Goal: Task Accomplishment & Management: Complete application form

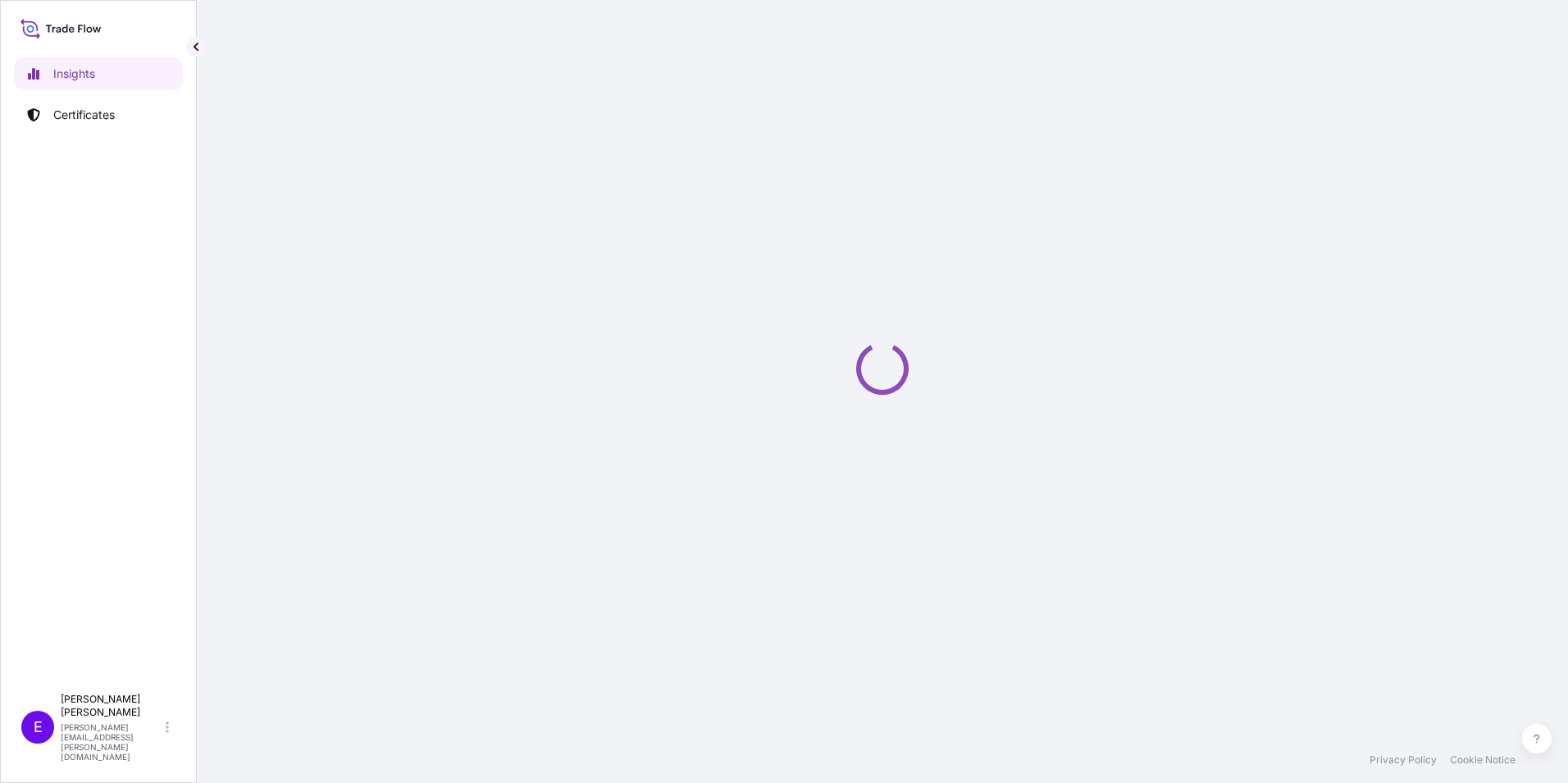
select select "2025"
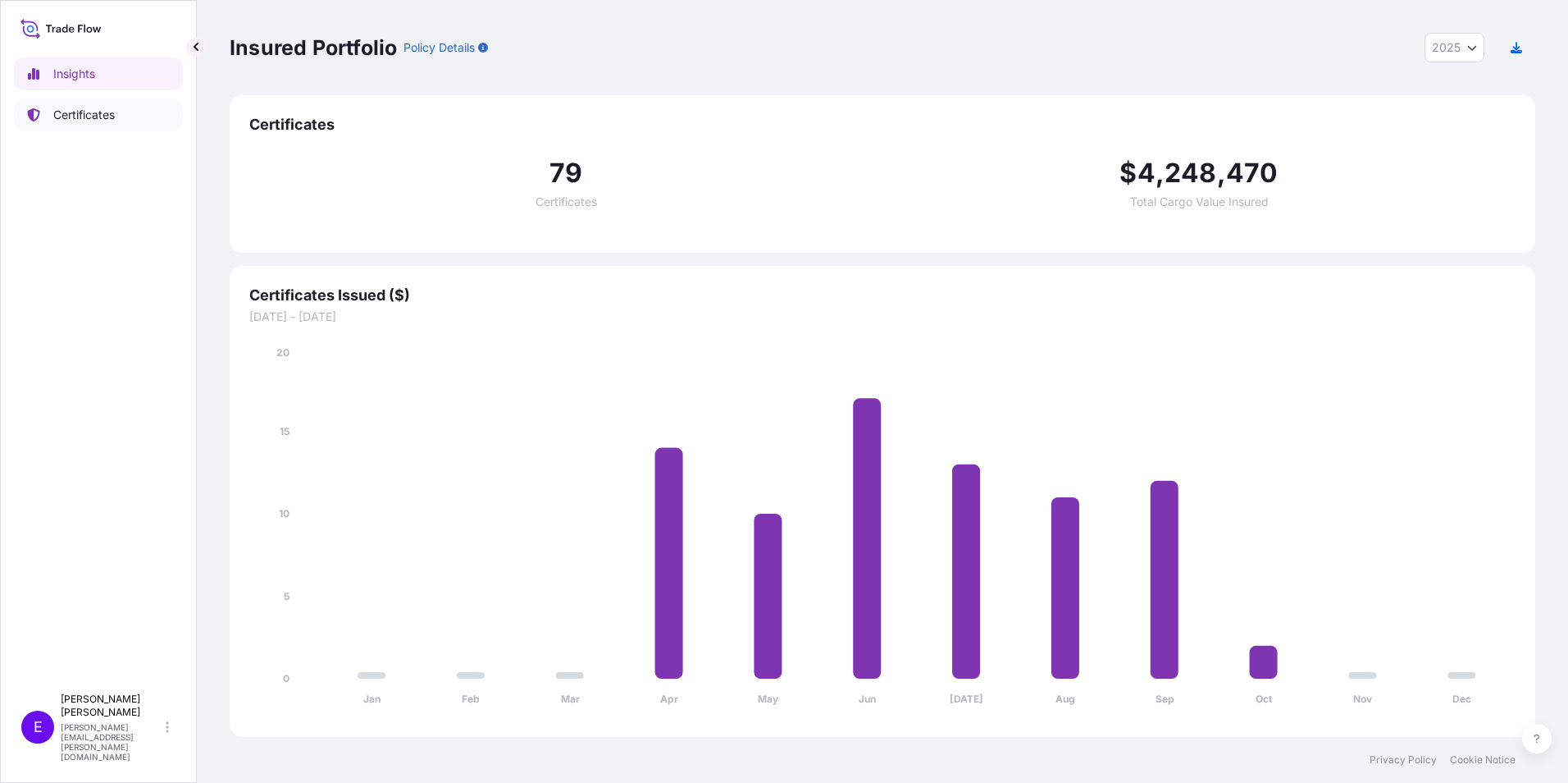
click at [114, 122] on link "Certificates" at bounding box center [98, 115] width 169 height 33
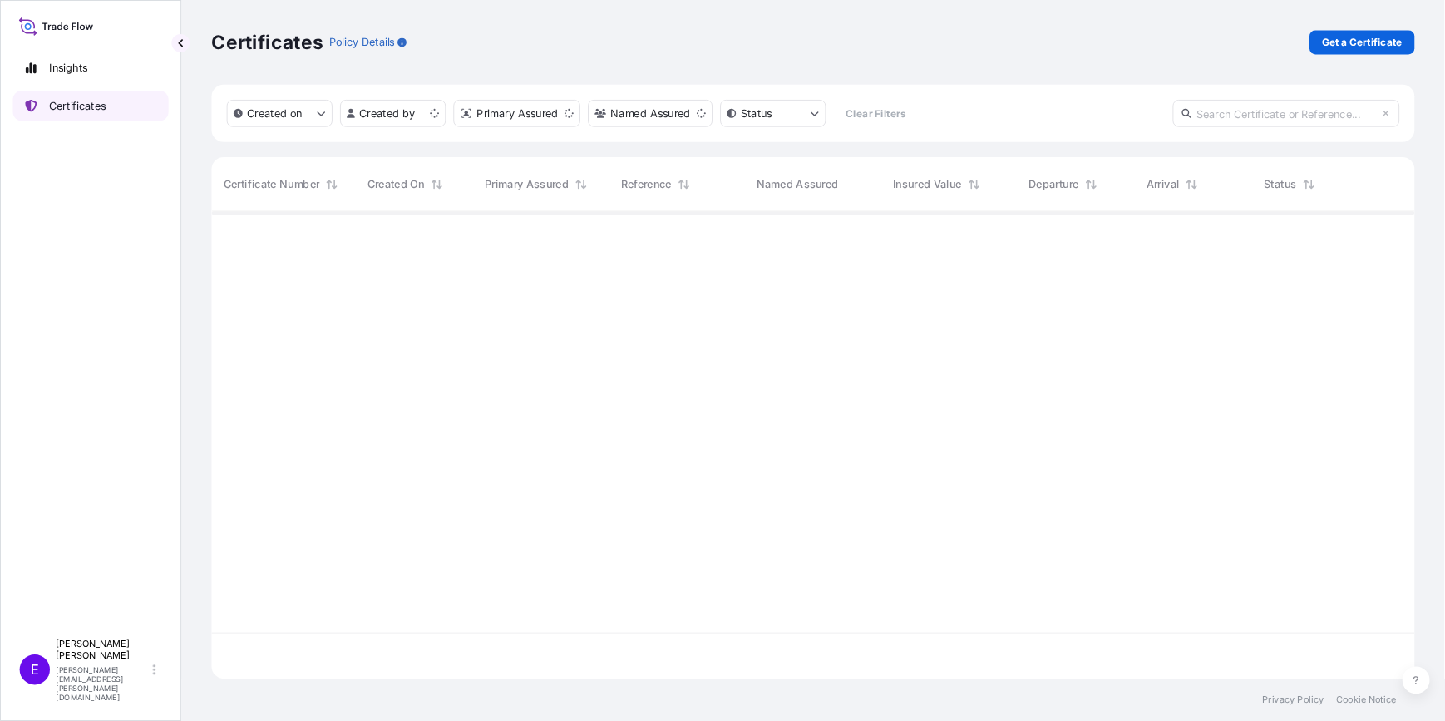
scroll to position [510, 1311]
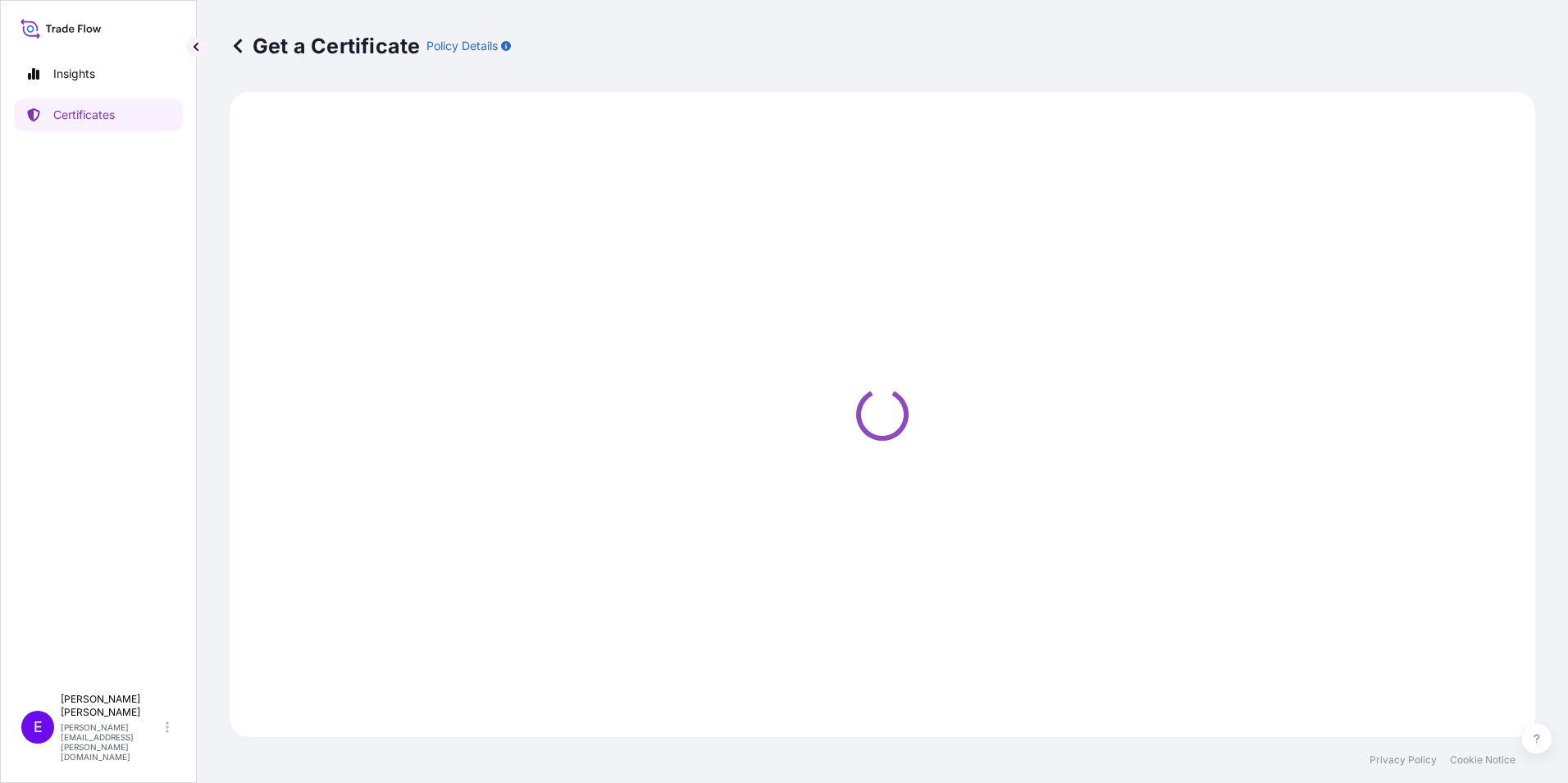
select select "Ocean Vessel"
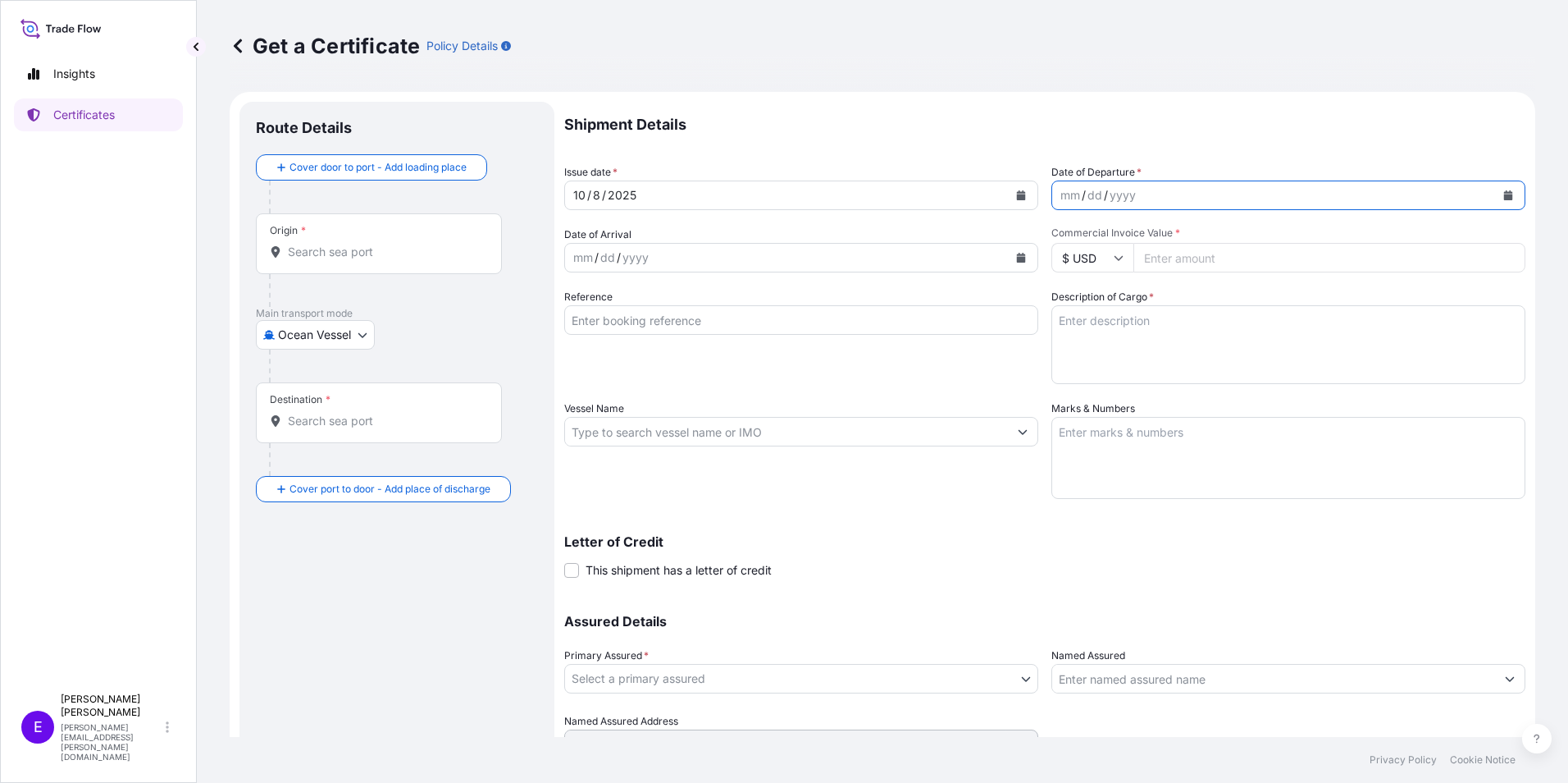
click at [1504, 200] on button "Calendar" at bounding box center [1508, 196] width 27 height 27
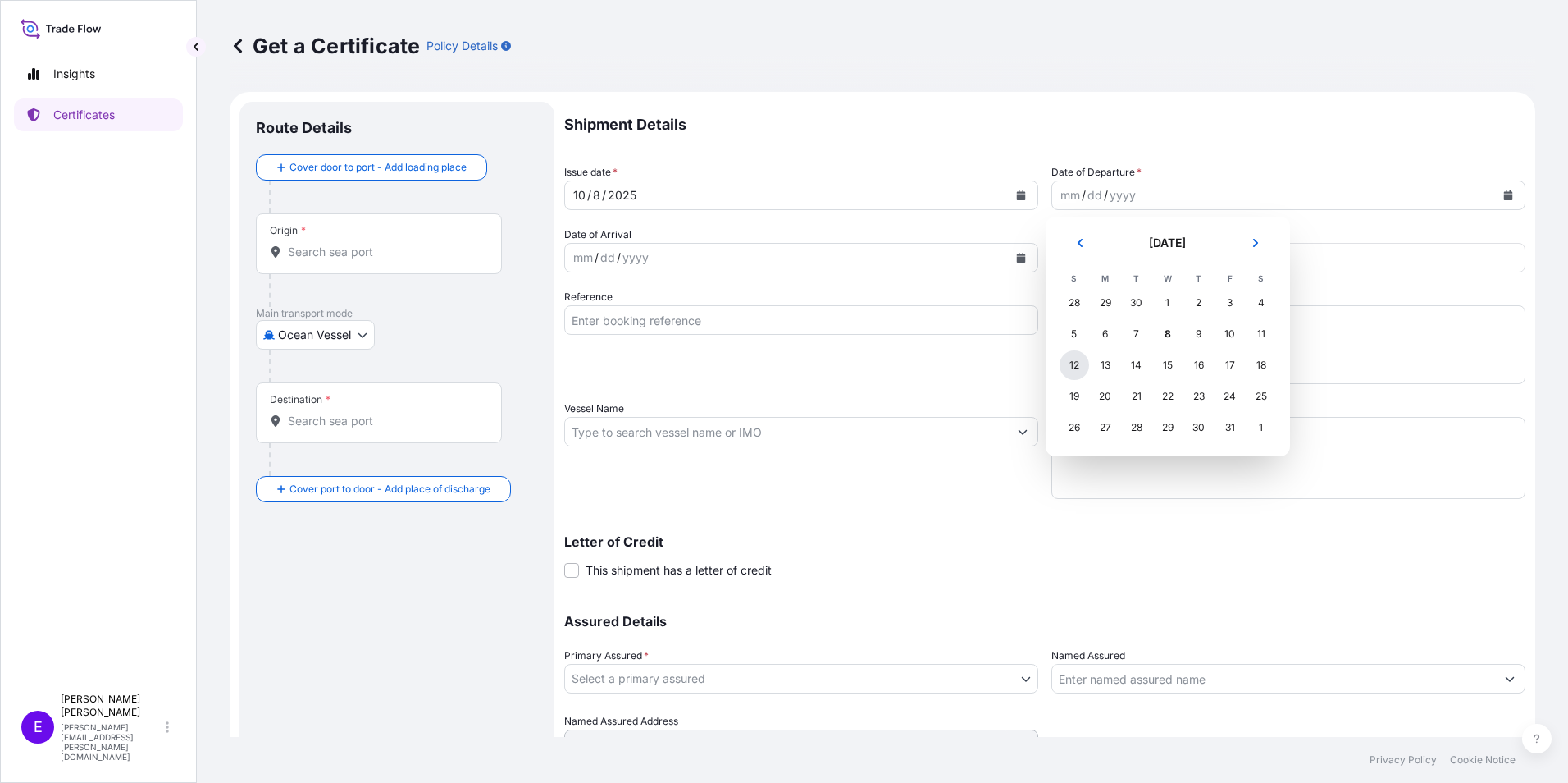
click at [1072, 368] on div "12" at bounding box center [1075, 365] width 30 height 30
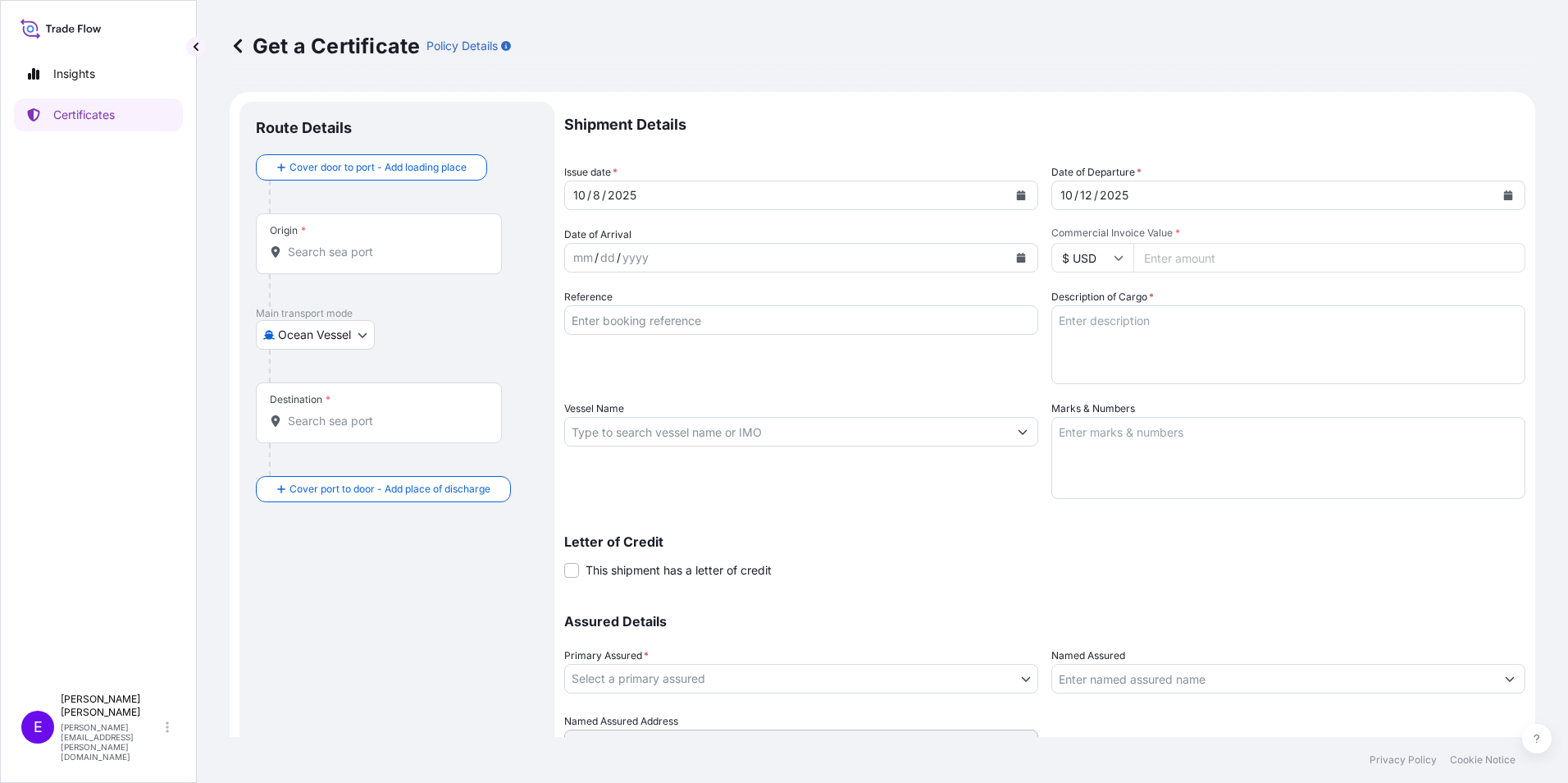
click at [1236, 270] on input "Commercial Invoice Value *" at bounding box center [1329, 258] width 392 height 30
type input "31562"
click at [402, 417] on input "Destination *" at bounding box center [385, 421] width 193 height 17
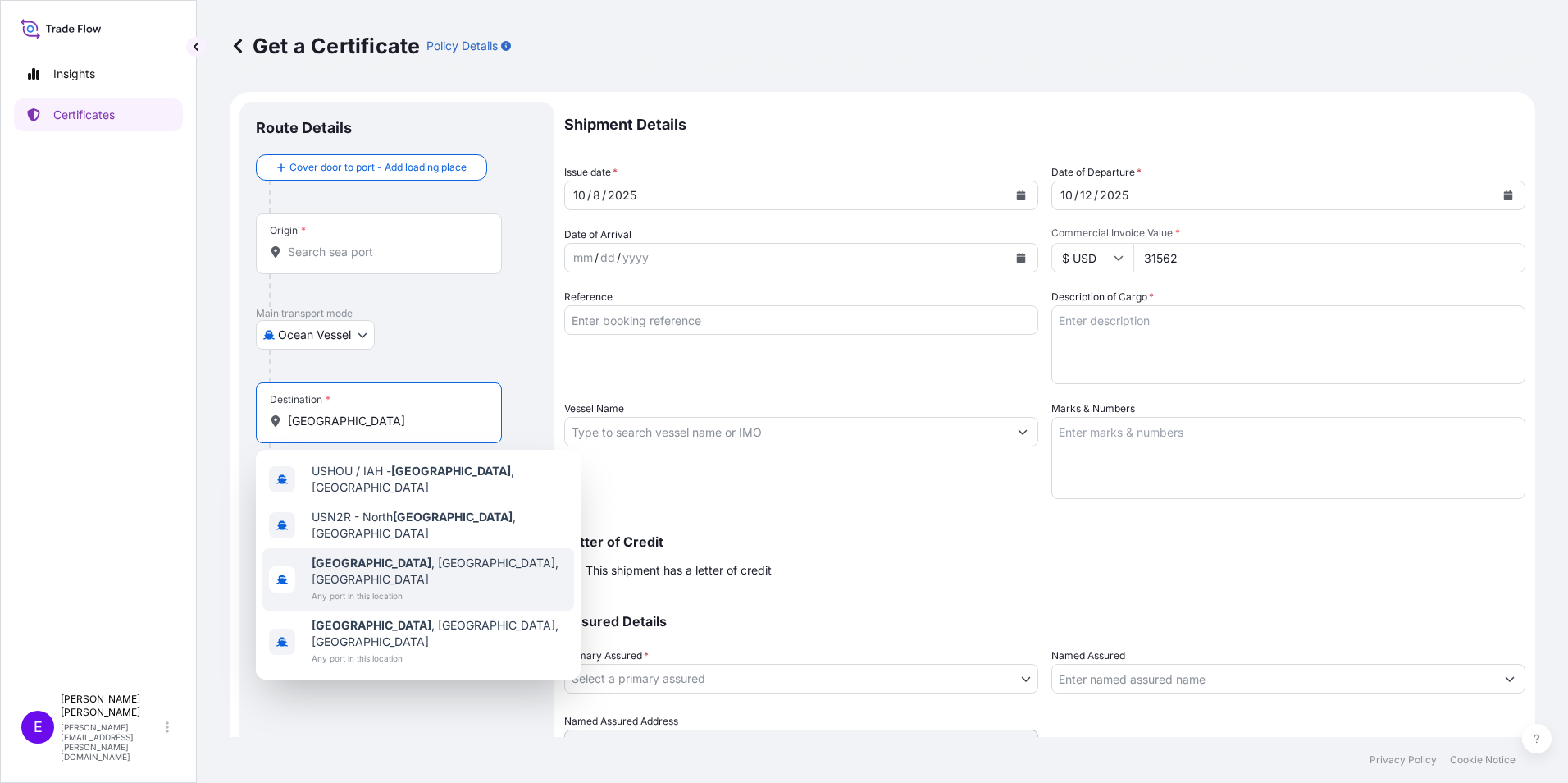
click at [334, 556] on b "[GEOGRAPHIC_DATA]" at bounding box center [371, 563] width 119 height 14
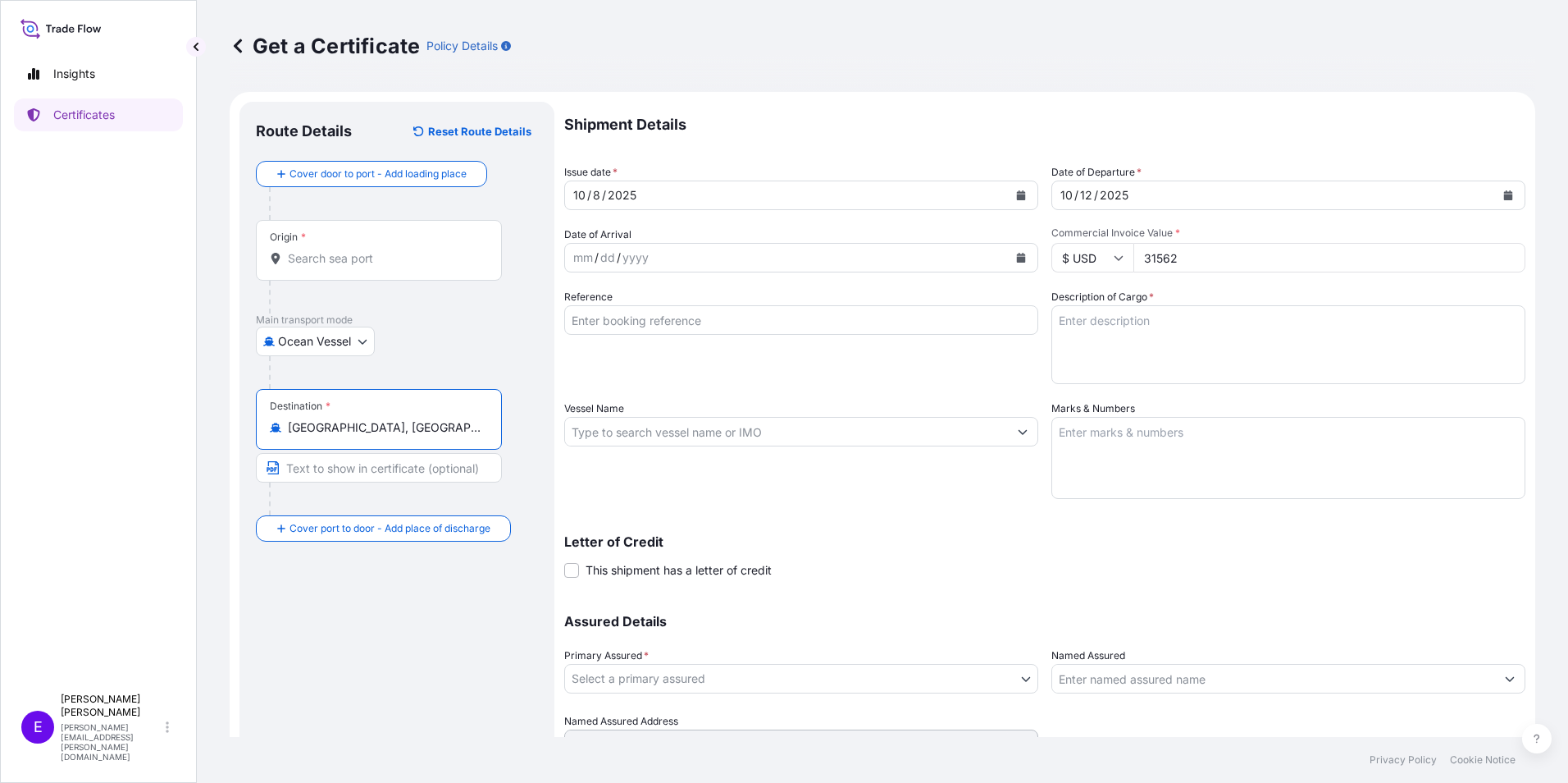
type input "[GEOGRAPHIC_DATA], [GEOGRAPHIC_DATA], [GEOGRAPHIC_DATA]"
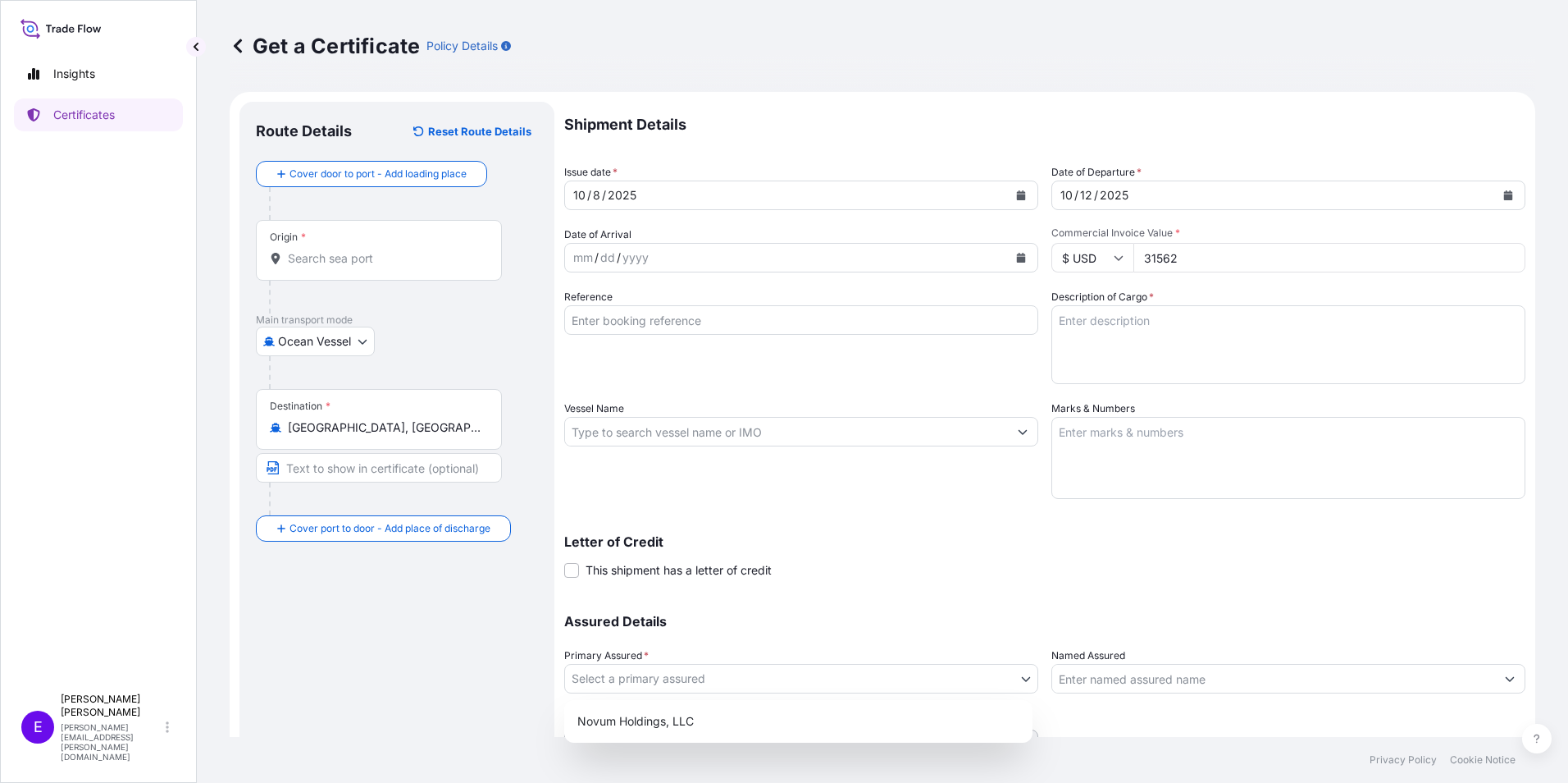
click at [673, 668] on body "10 options available. 1 option available. 0 options available. 4 options availa…" at bounding box center [784, 391] width 1568 height 783
click at [661, 718] on div "Novum Holdings, LLC" at bounding box center [798, 722] width 455 height 30
select select "31540"
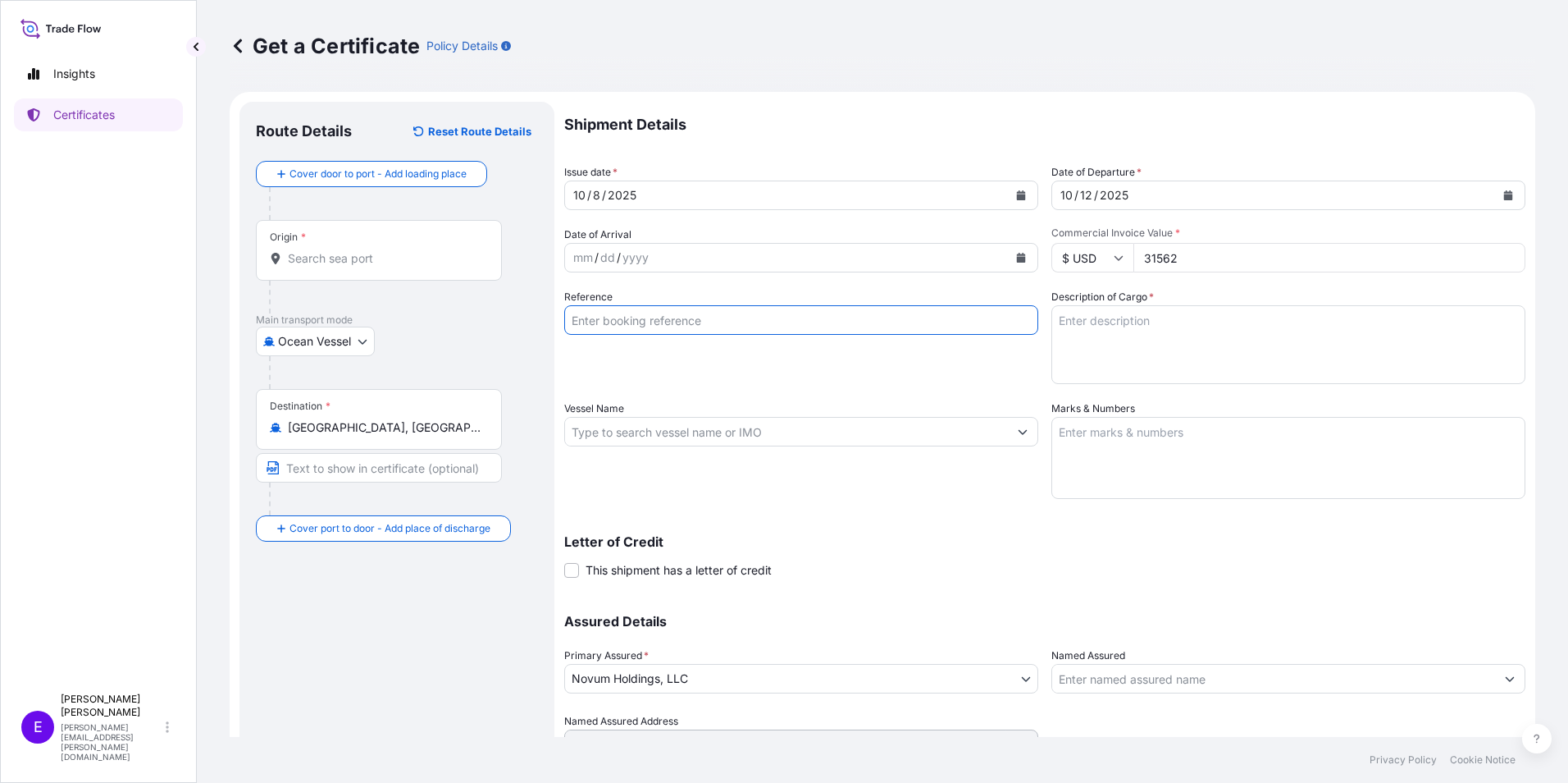
click at [708, 322] on input "Reference" at bounding box center [801, 320] width 474 height 30
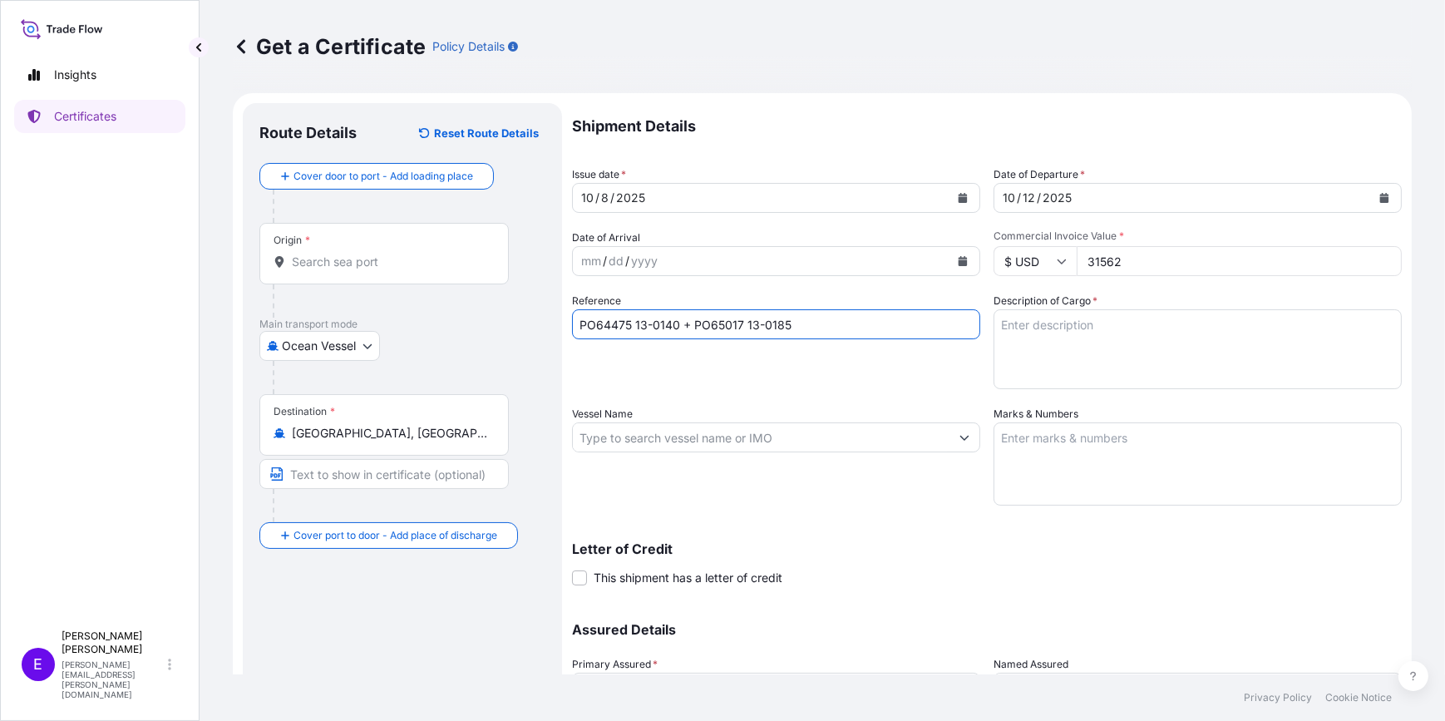
type input "PO64475 13-0140 + PO65017 13-0185"
click at [1049, 453] on textarea "Marks & Numbers" at bounding box center [1197, 463] width 408 height 83
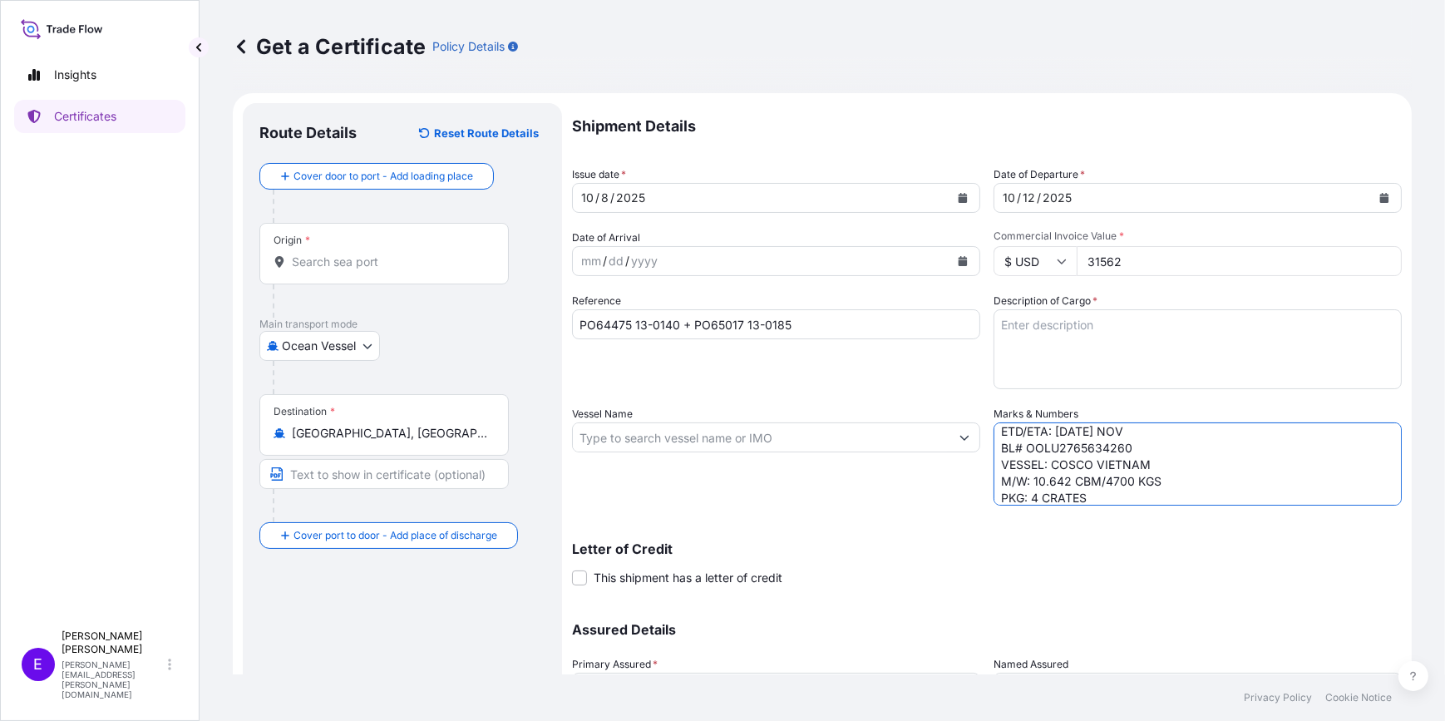
scroll to position [40, 0]
type textarea "POL/POD: YANTIAN-[GEOGRAPHIC_DATA] TX ETD/ETA: [DATE] NOV BL# OOLU2765634260 VE…"
click at [1052, 357] on textarea "Description of Cargo *" at bounding box center [1197, 349] width 408 height 80
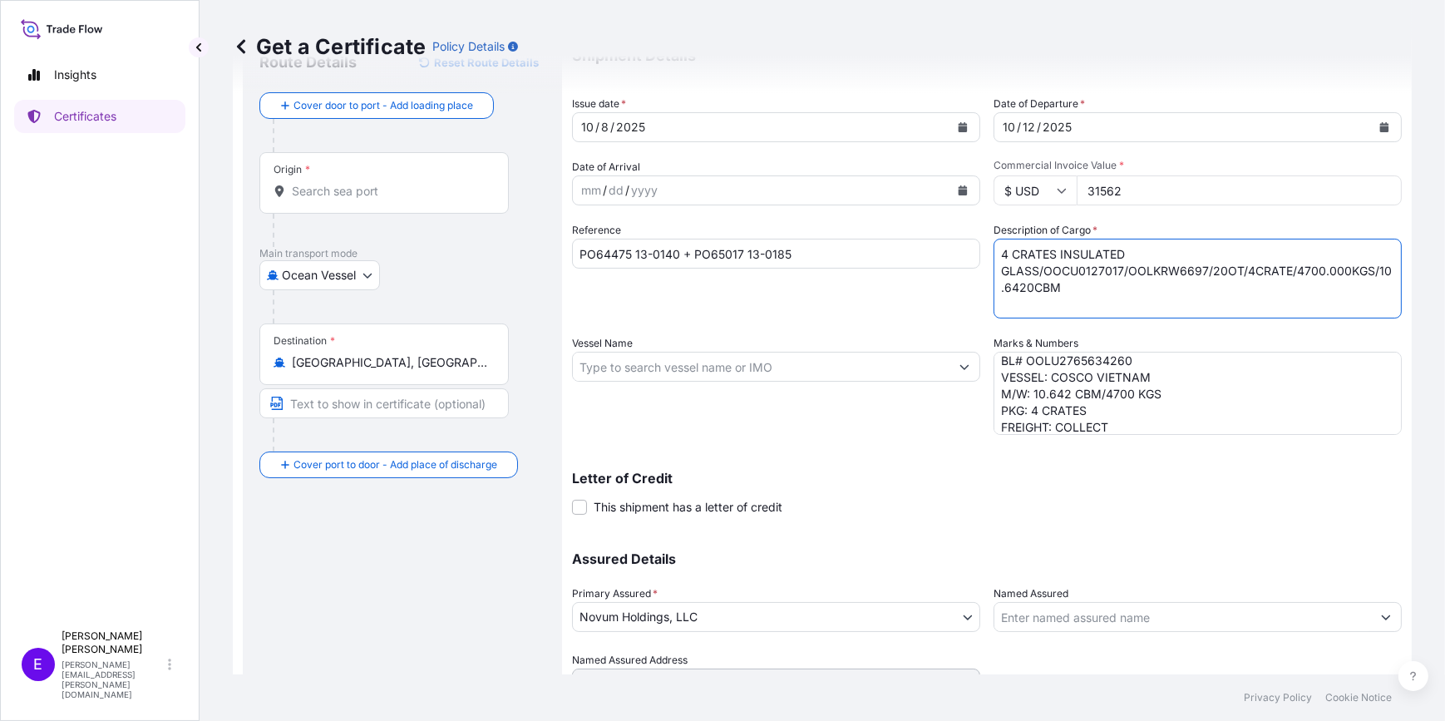
scroll to position [0, 0]
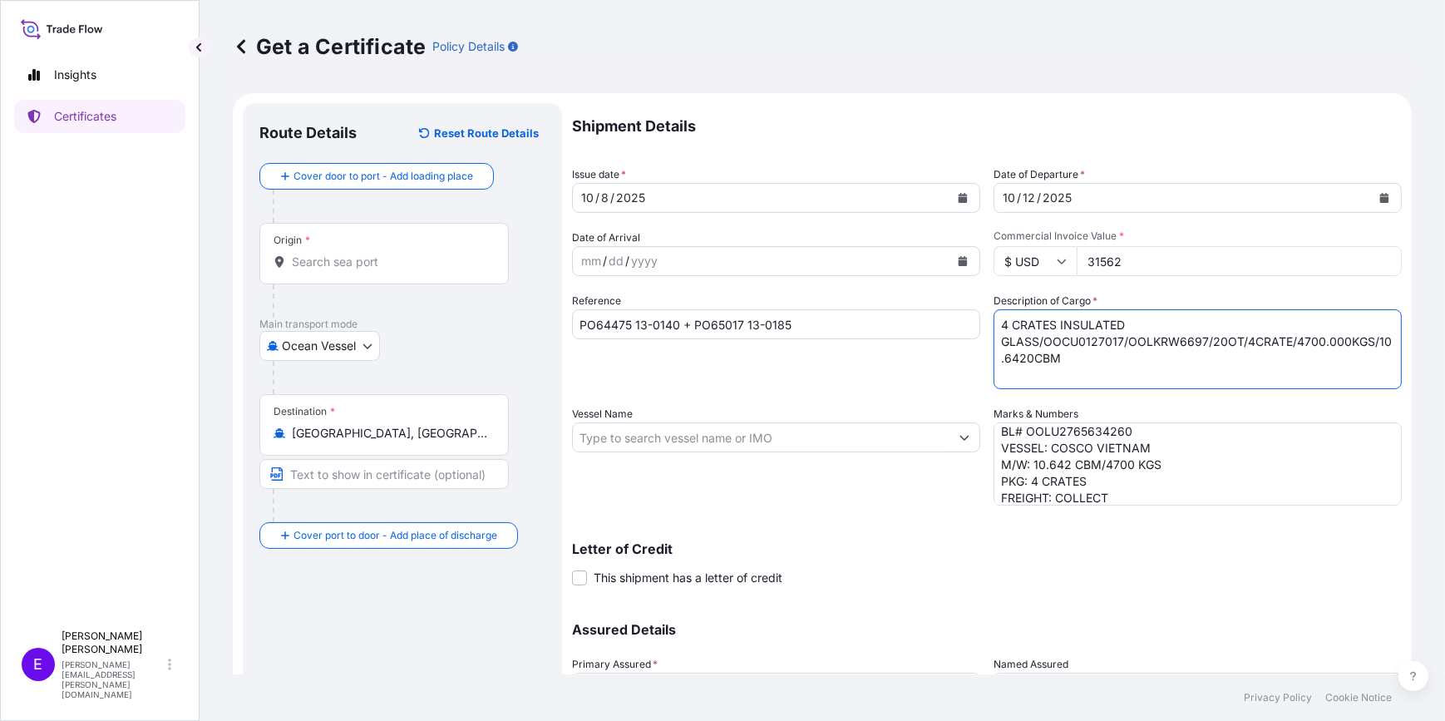
type textarea "4 CRATES INSULATED GLASS/OOCU0127017/OOLKRW6697/20OT/4CRATE/4700.000KGS/10.6420…"
click at [677, 438] on input "Vessel Name" at bounding box center [761, 437] width 377 height 30
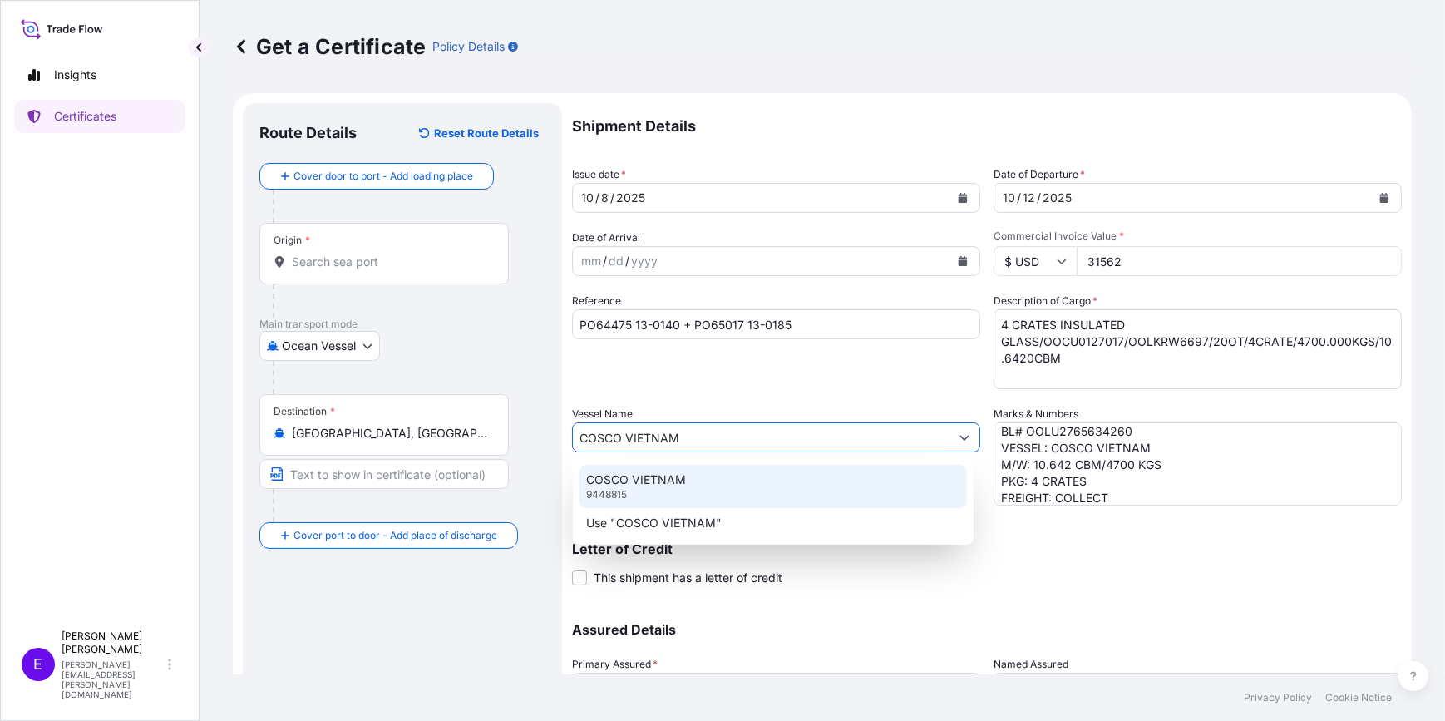
click at [623, 478] on p "COSCO VIETNAM" at bounding box center [636, 479] width 100 height 17
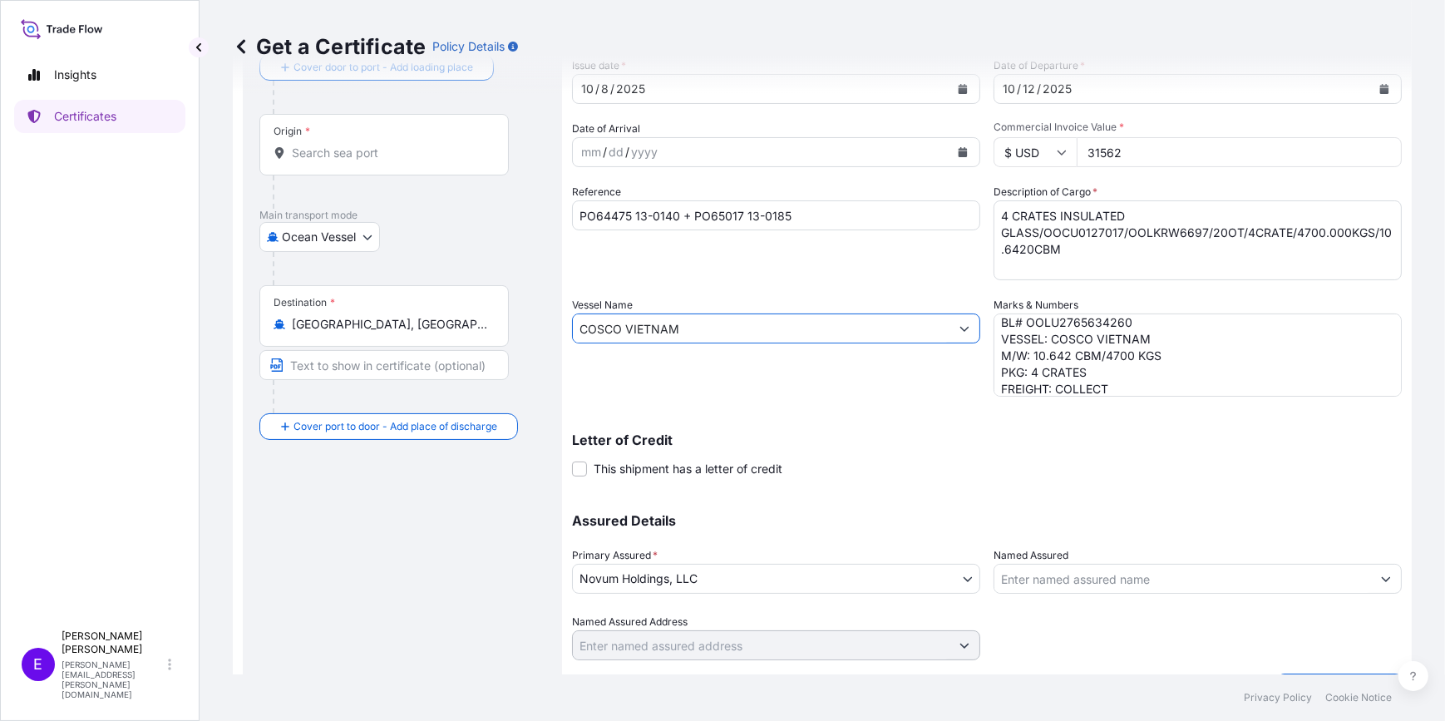
scroll to position [75, 0]
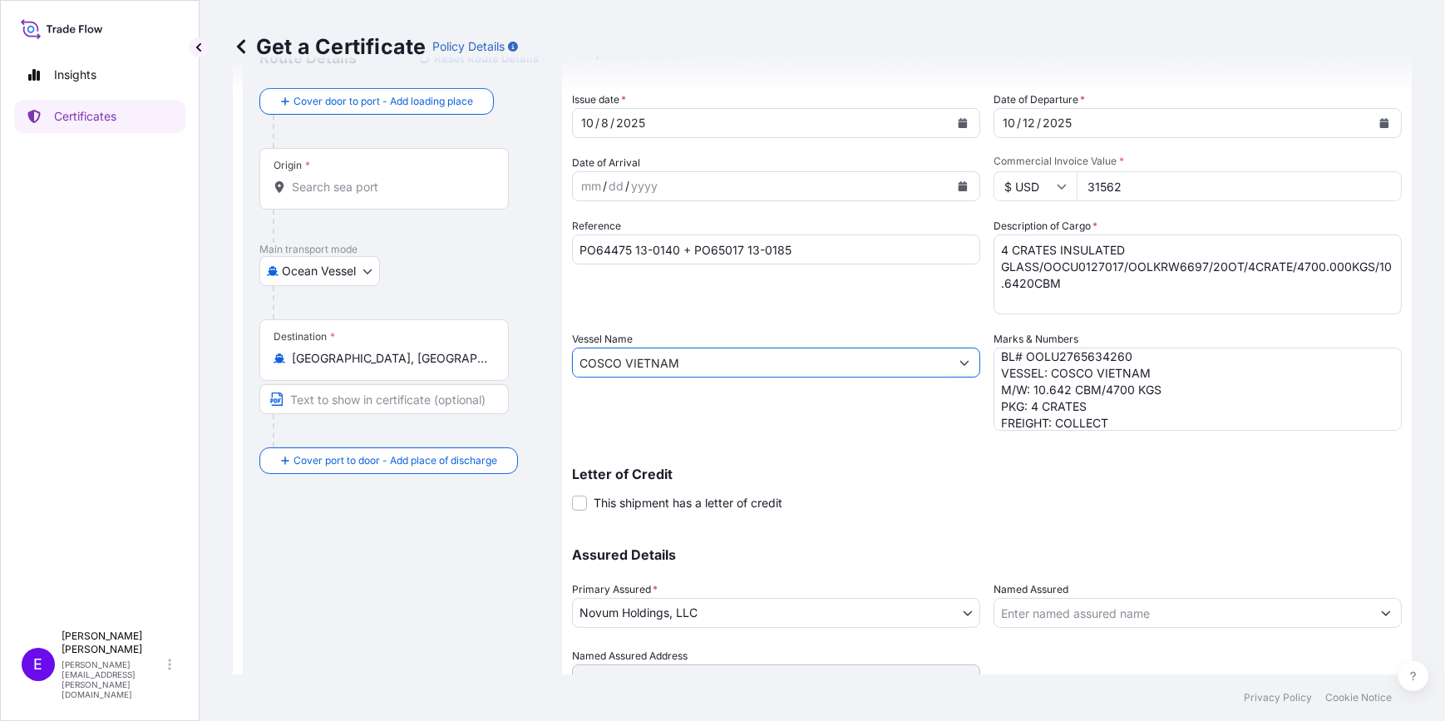
type input "COSCO VIETNAM"
click at [420, 190] on input "Origin *" at bounding box center [390, 187] width 196 height 17
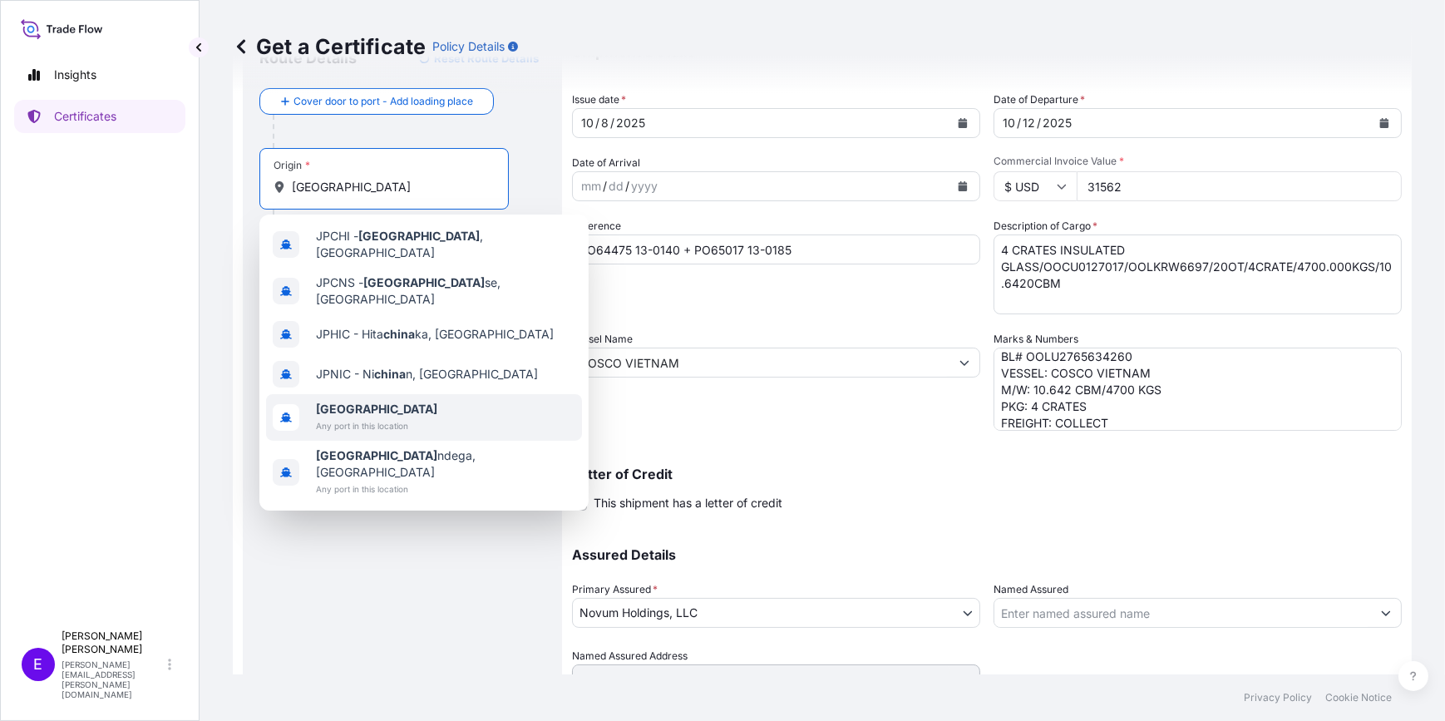
click at [372, 401] on span "[GEOGRAPHIC_DATA]" at bounding box center [376, 409] width 121 height 17
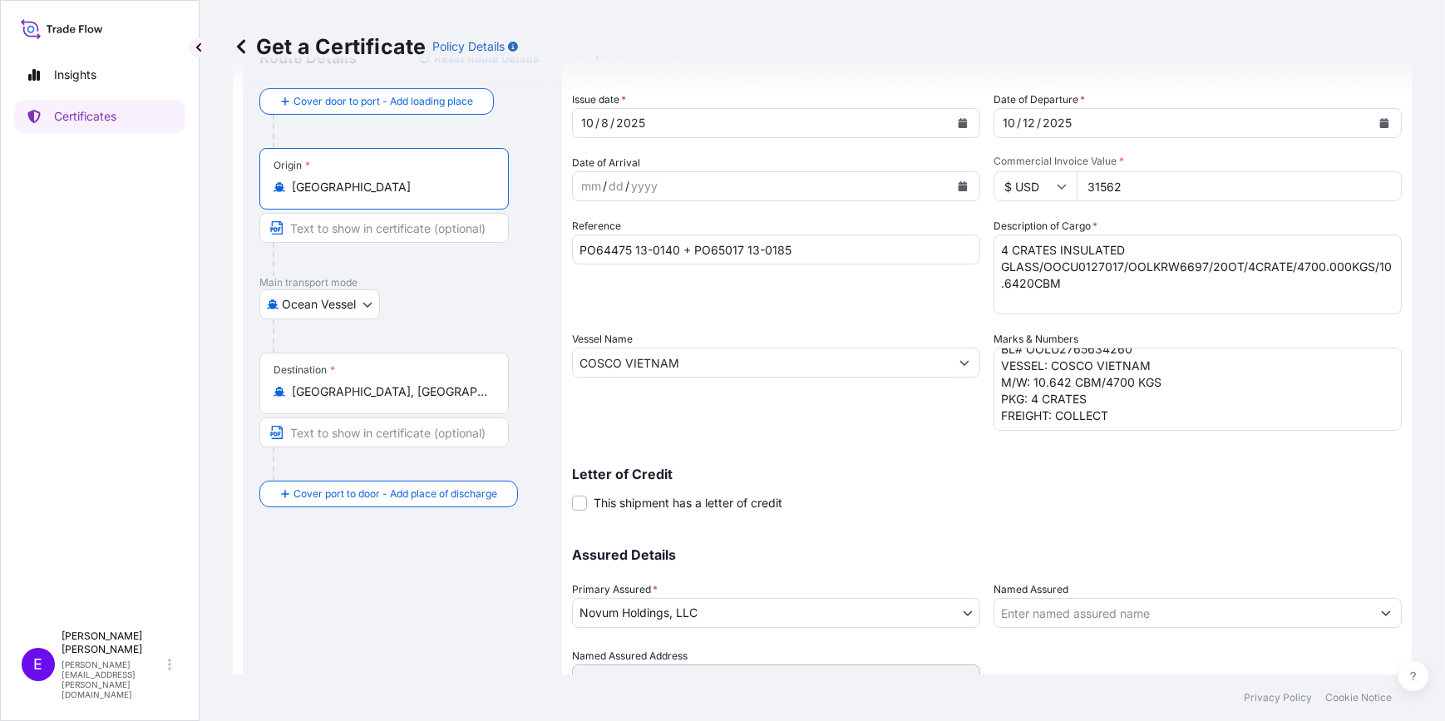
scroll to position [150, 0]
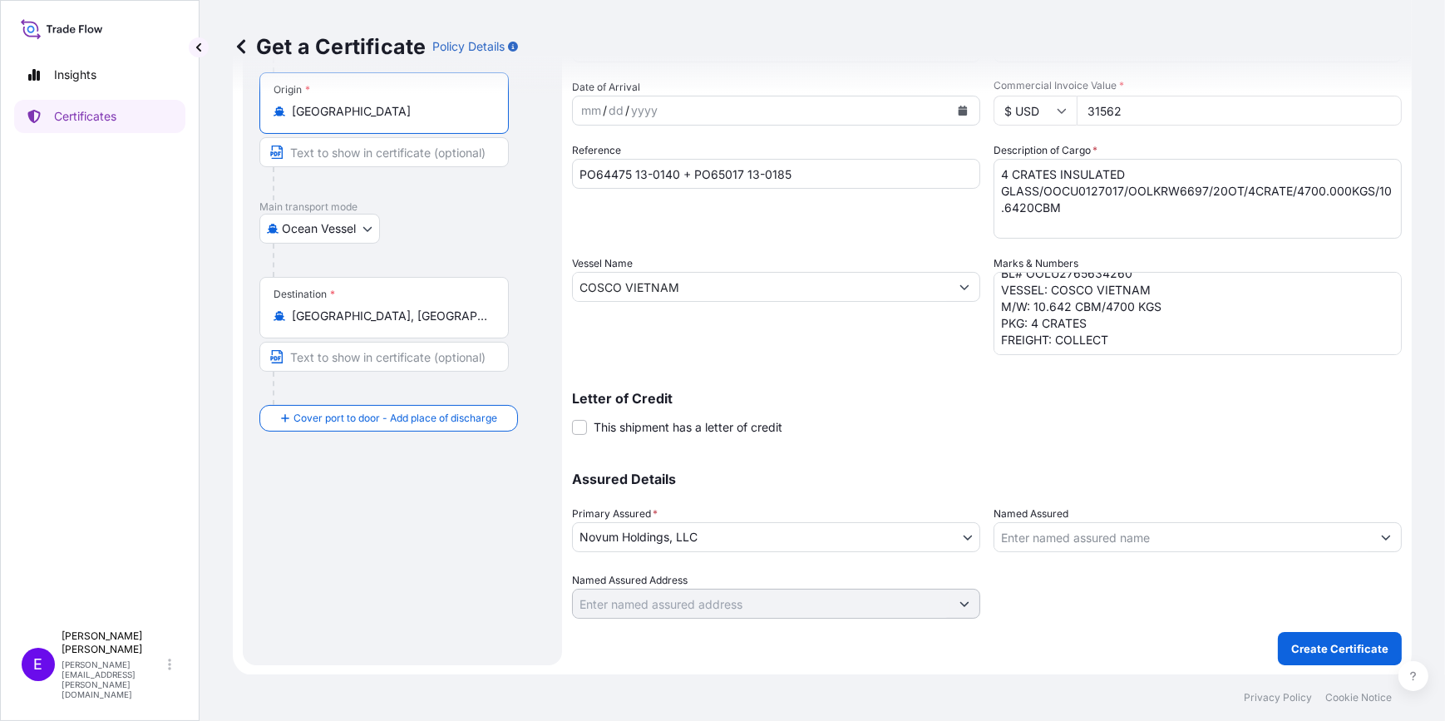
type input "[GEOGRAPHIC_DATA]"
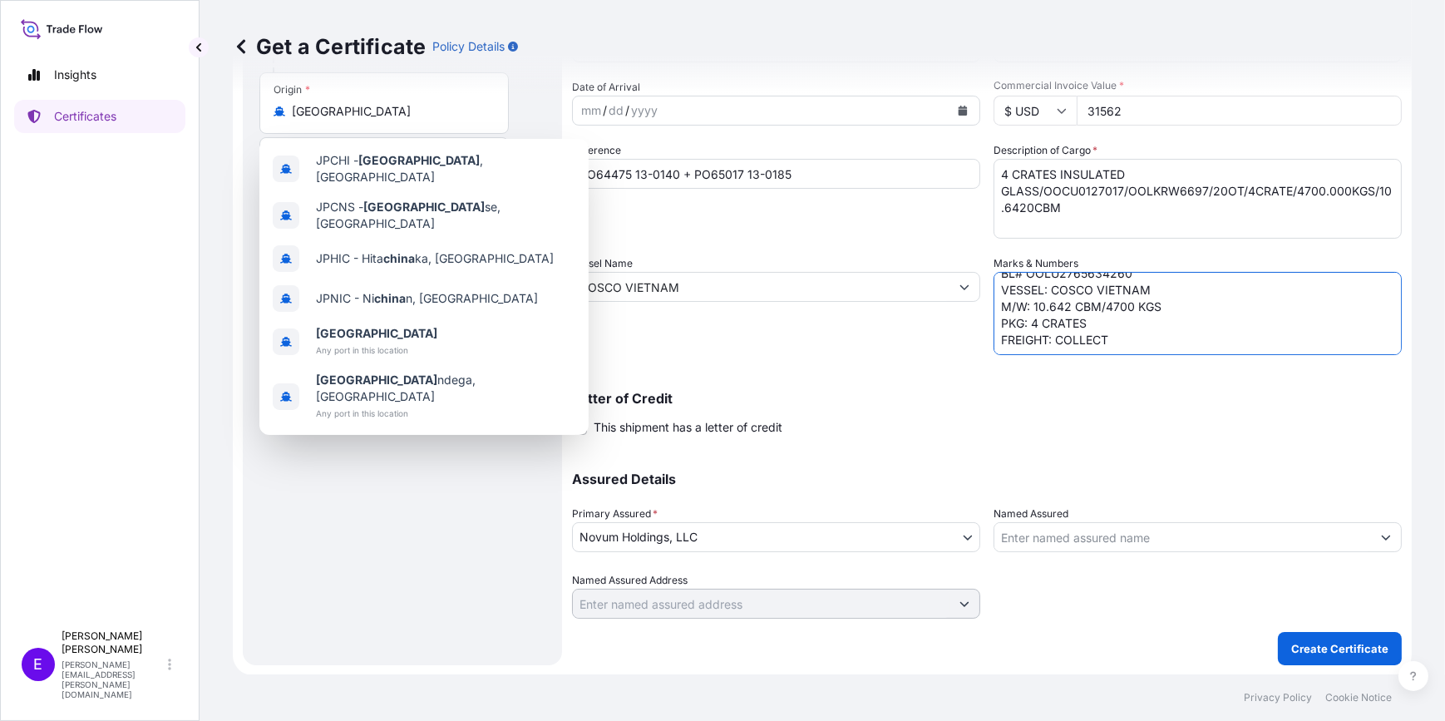
click at [1123, 332] on textarea "POL/POD: YANTIAN-[GEOGRAPHIC_DATA] TX ETD/ETA: [DATE] NOV BL# OOLU2765634260 VE…" at bounding box center [1197, 313] width 408 height 83
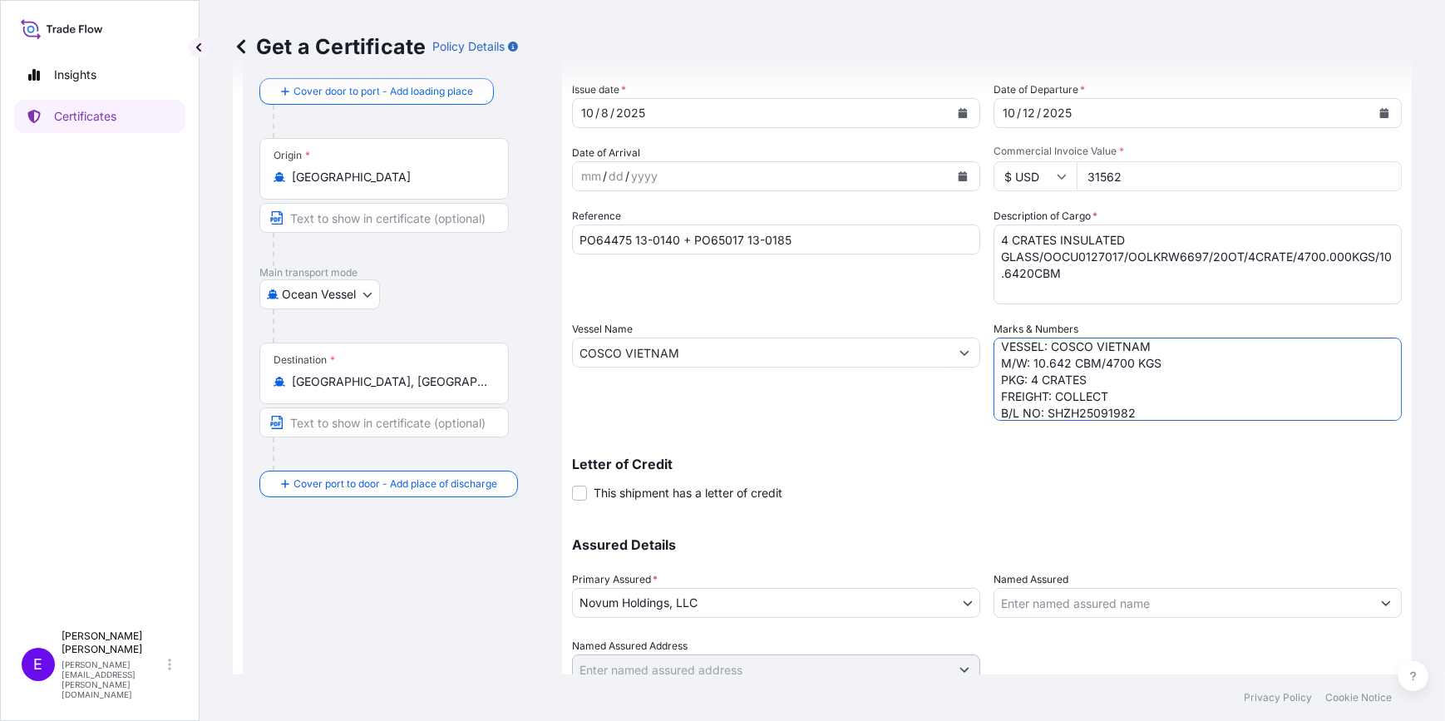
scroll to position [0, 0]
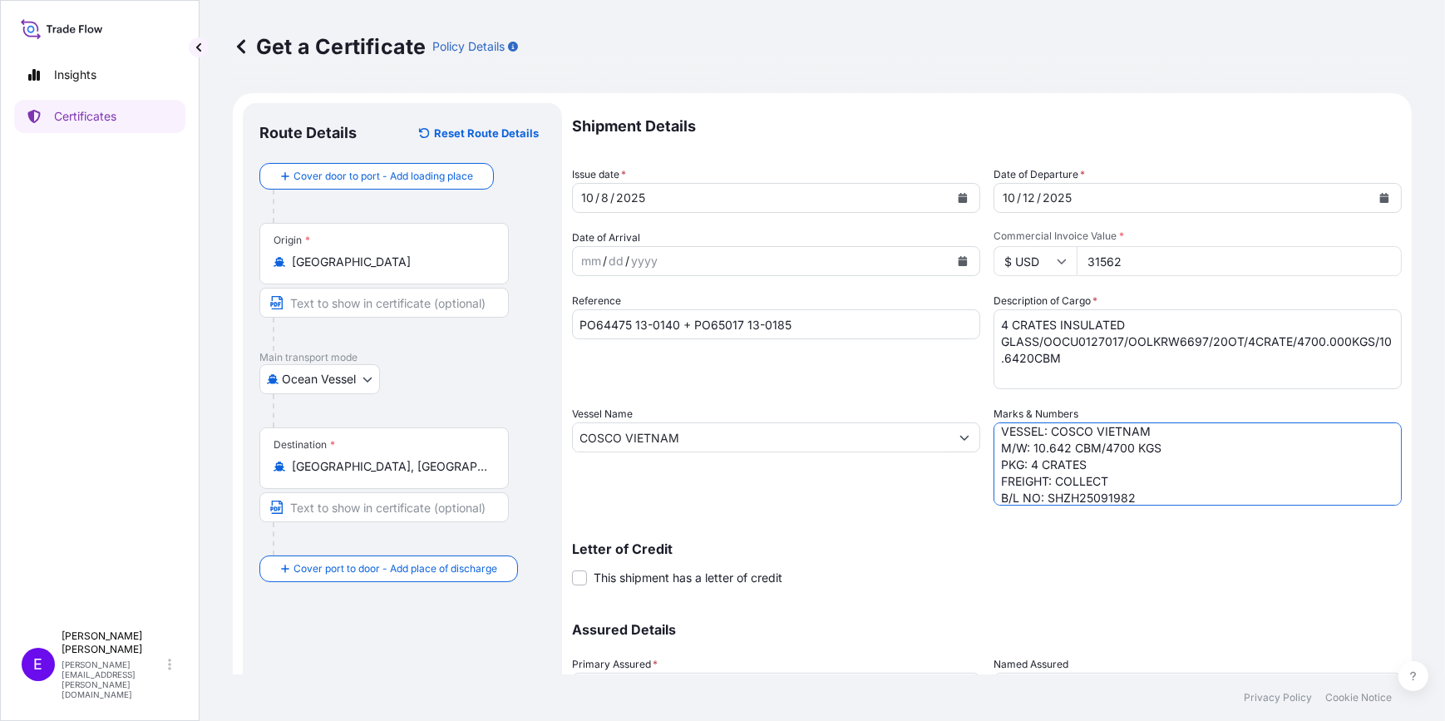
type textarea "POL/POD: YANTIAN-[GEOGRAPHIC_DATA] TX ETD/ETA: [DATE] NOV BL# OOLU2765634260 VE…"
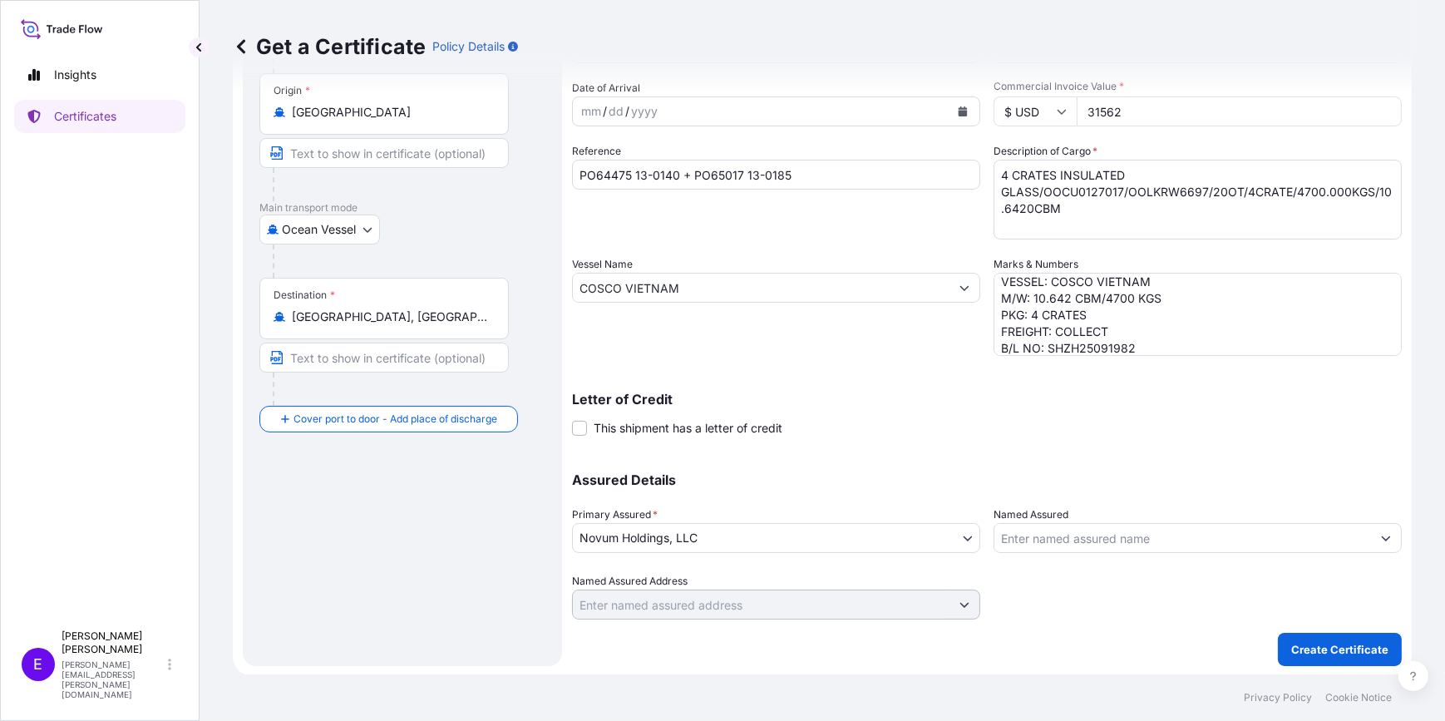
scroll to position [150, 0]
click at [815, 457] on div "Assured Details Primary Assured * Novum Holdings, LLC Novum Holdings, LLC Named…" at bounding box center [987, 535] width 830 height 166
click at [1293, 657] on button "Create Certificate" at bounding box center [1340, 648] width 124 height 33
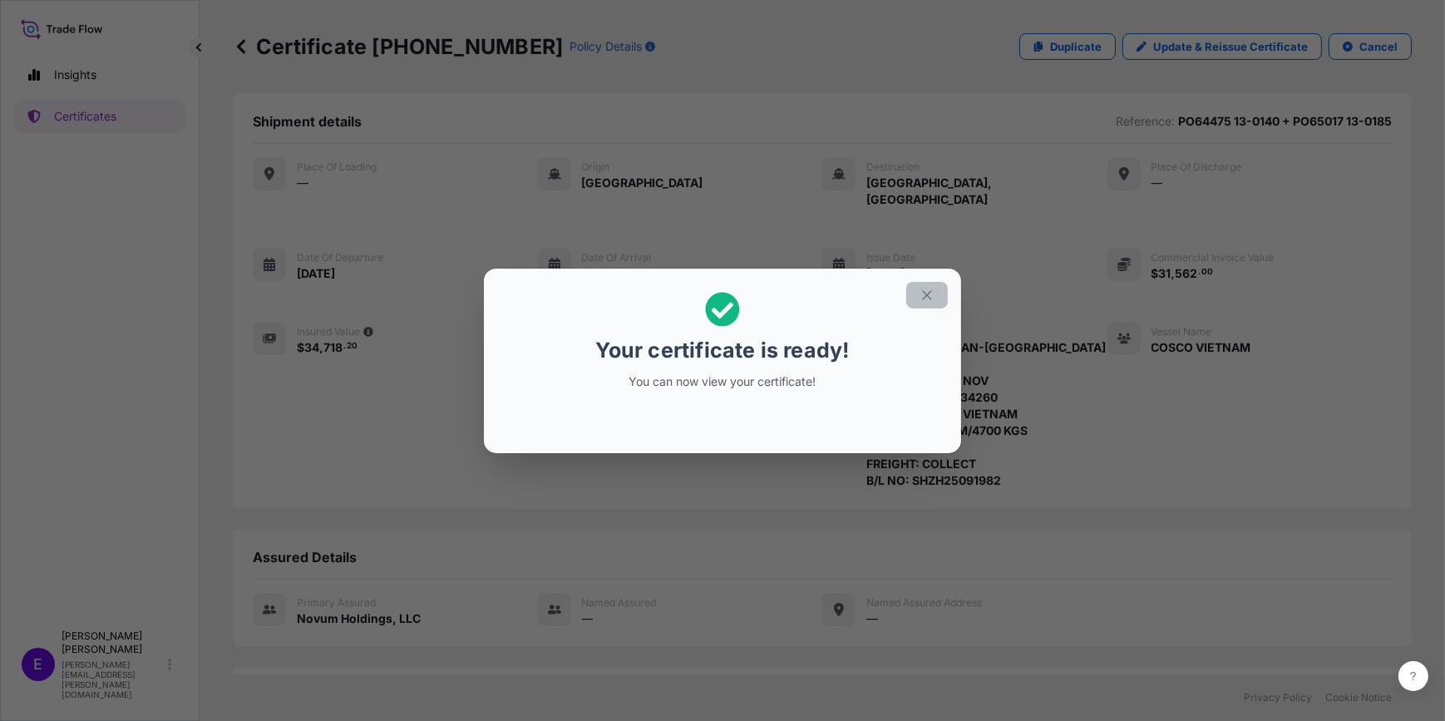
click at [922, 290] on icon "button" at bounding box center [926, 295] width 15 height 15
